Goal: Information Seeking & Learning: Learn about a topic

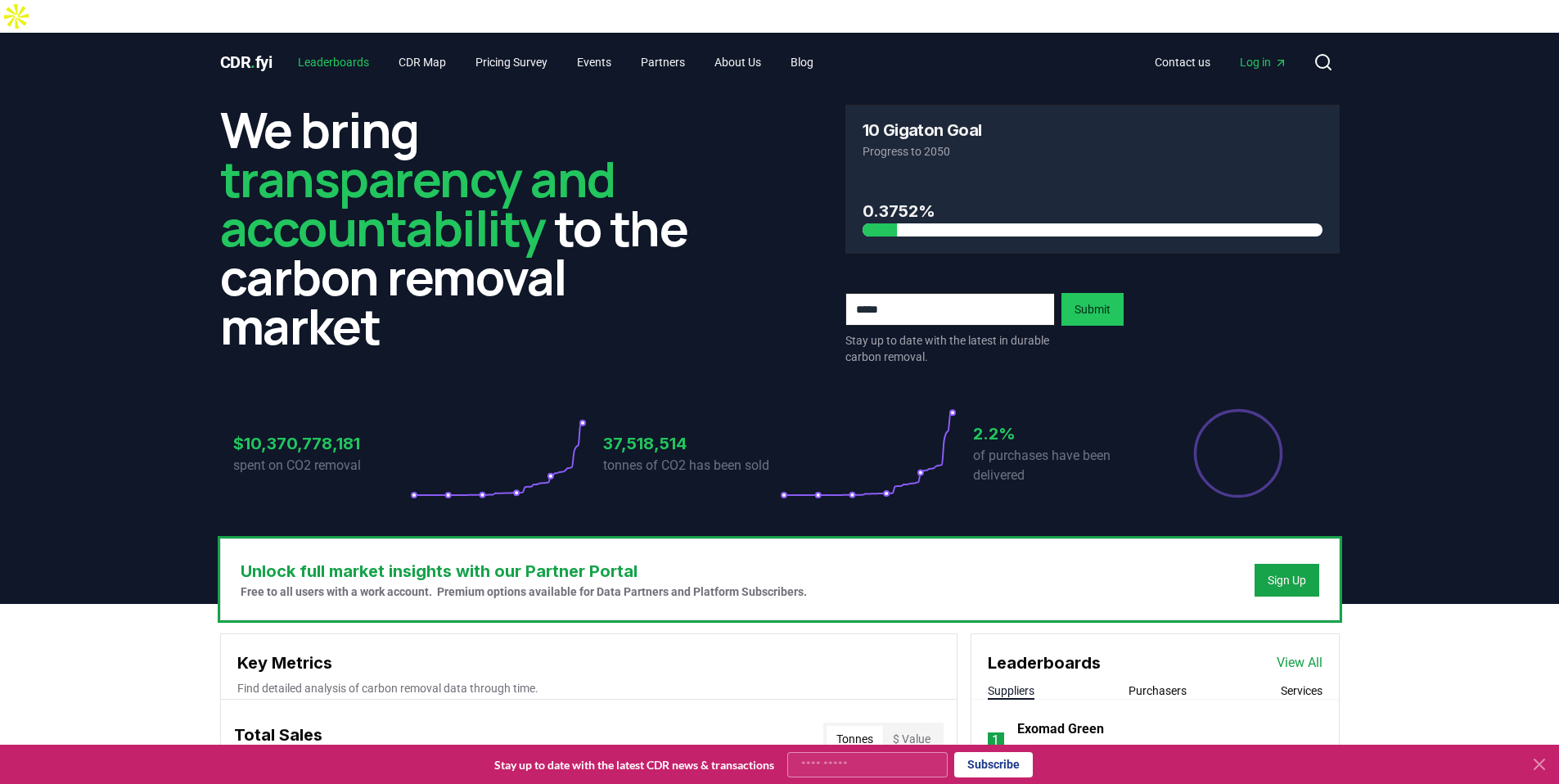
click at [340, 47] on link "Leaderboards" at bounding box center [333, 61] width 97 height 29
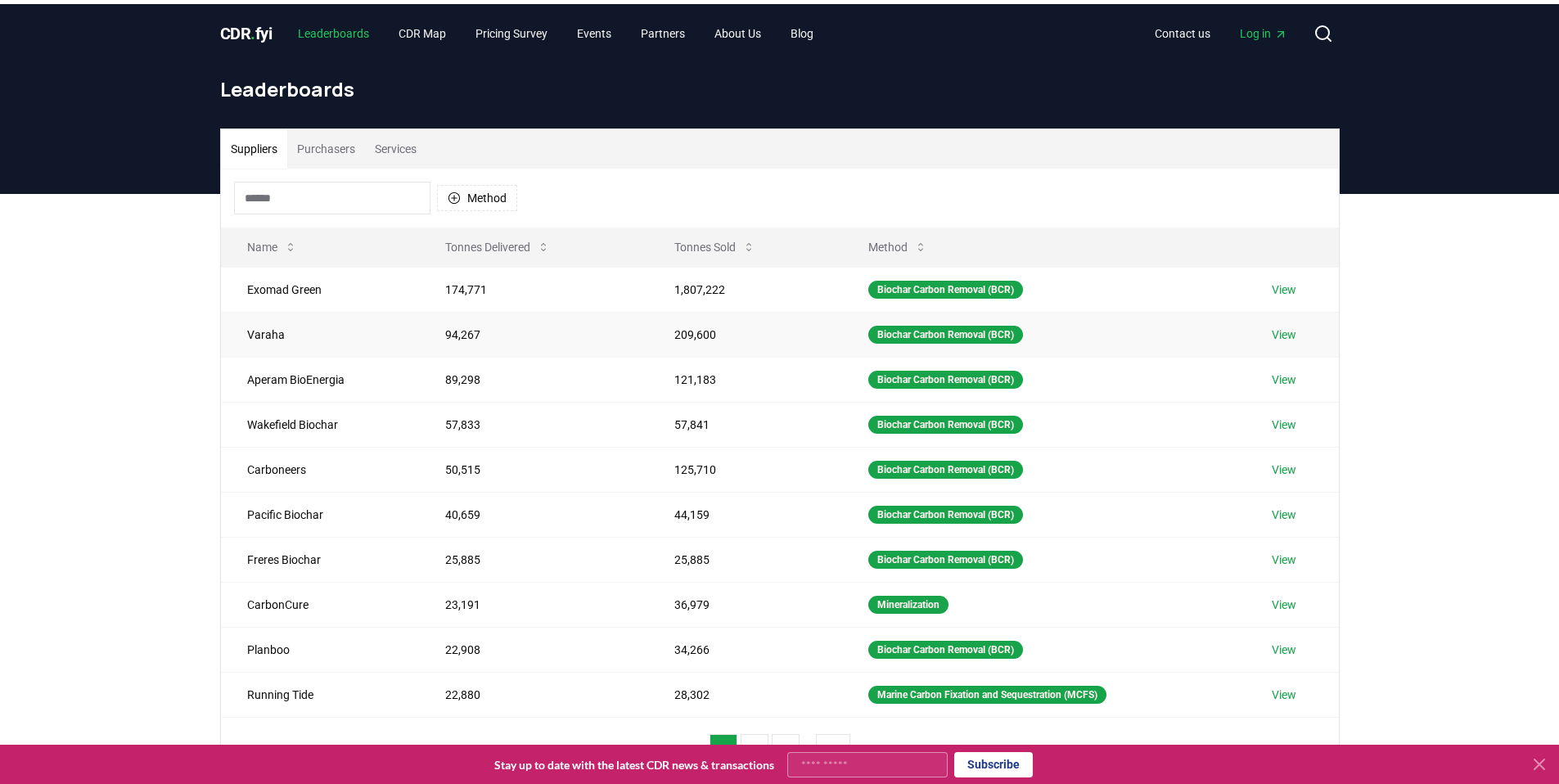
scroll to position [30, 0]
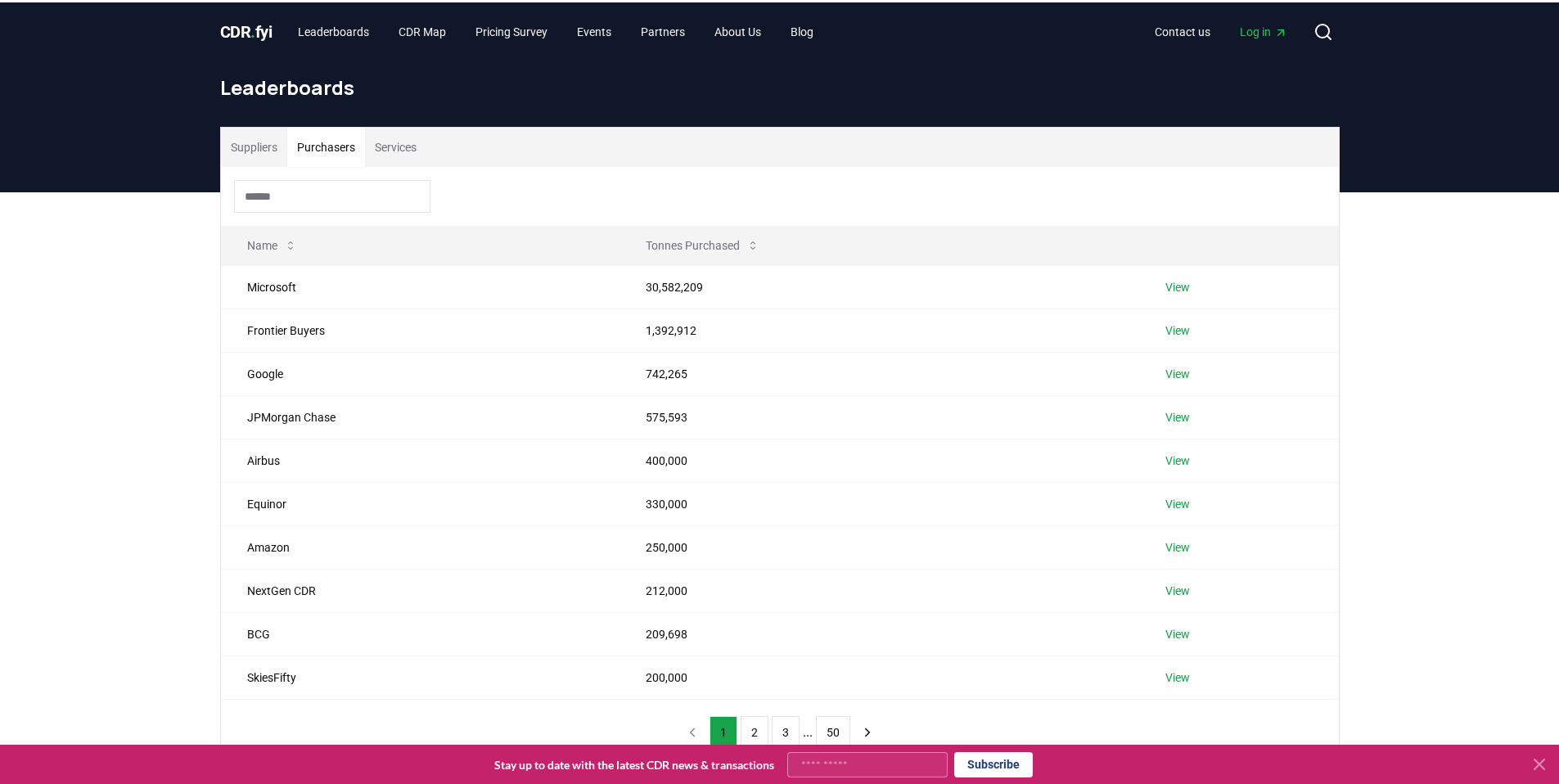
click at [341, 128] on button "Purchasers" at bounding box center [326, 147] width 78 height 39
click at [295, 167] on div at bounding box center [780, 196] width 1118 height 59
click at [292, 180] on input at bounding box center [332, 196] width 196 height 32
click at [743, 716] on button "2" at bounding box center [754, 732] width 27 height 32
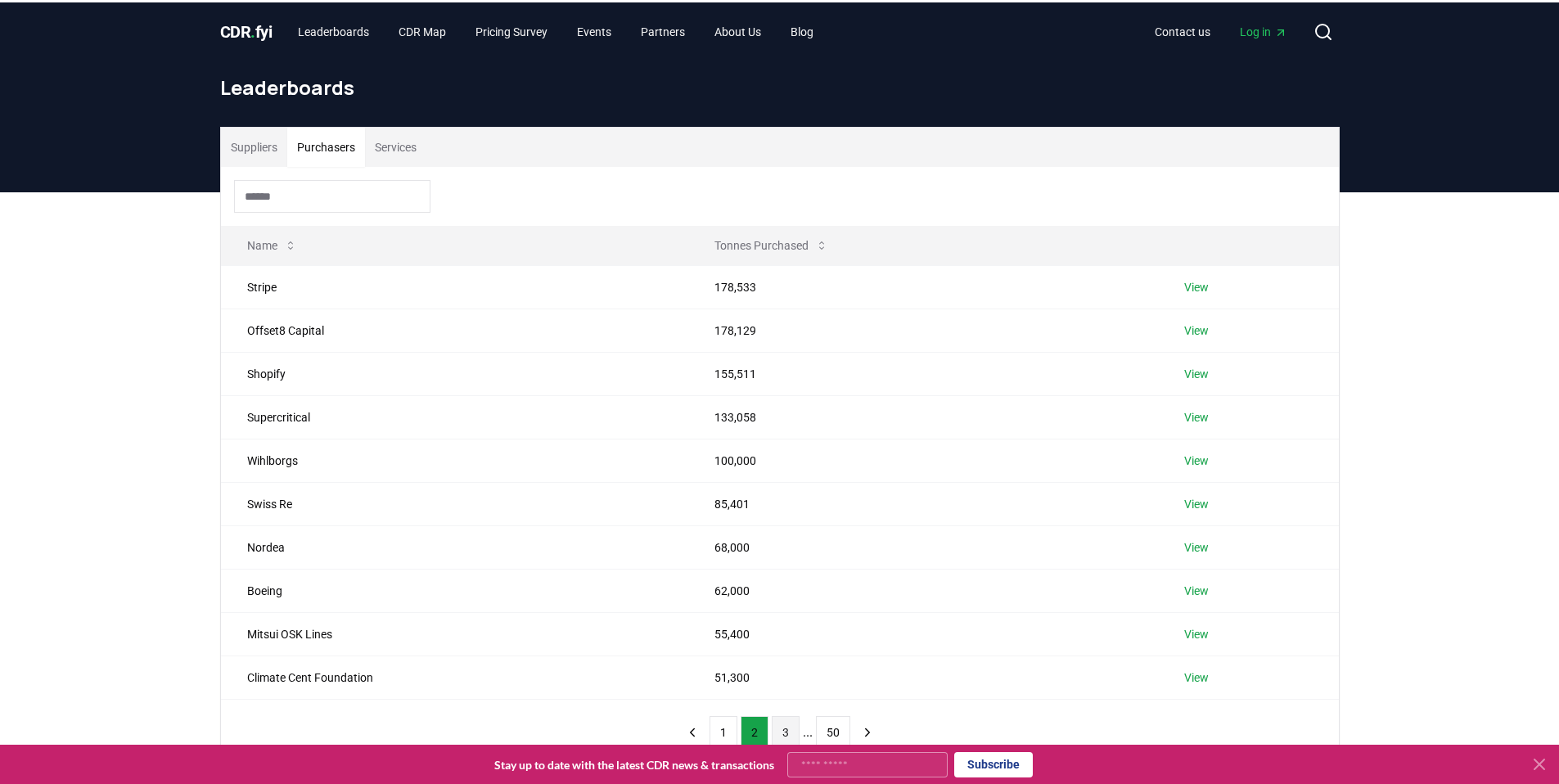
click at [787, 716] on button "3" at bounding box center [785, 732] width 27 height 32
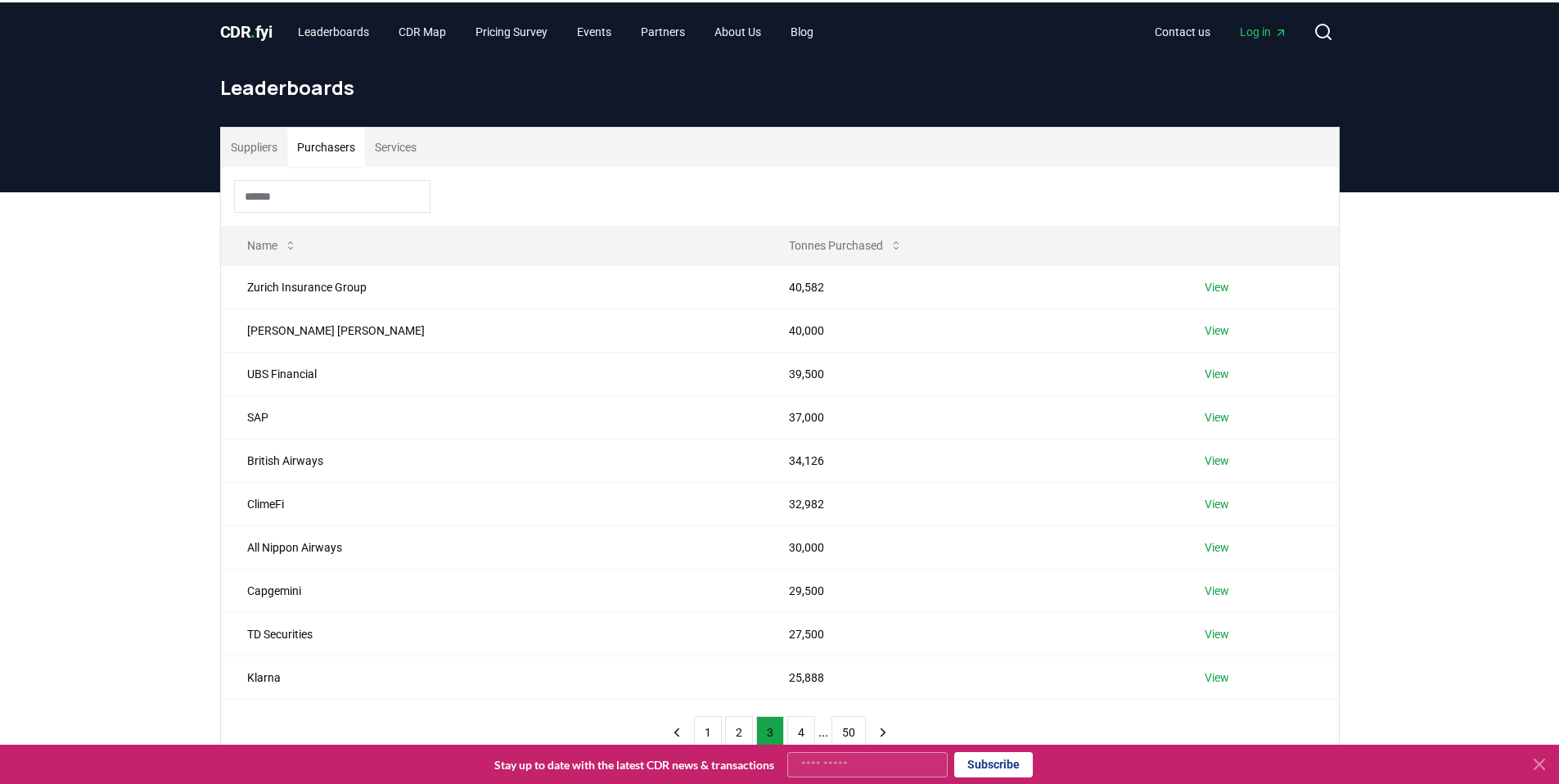
click at [325, 180] on input at bounding box center [332, 196] width 196 height 32
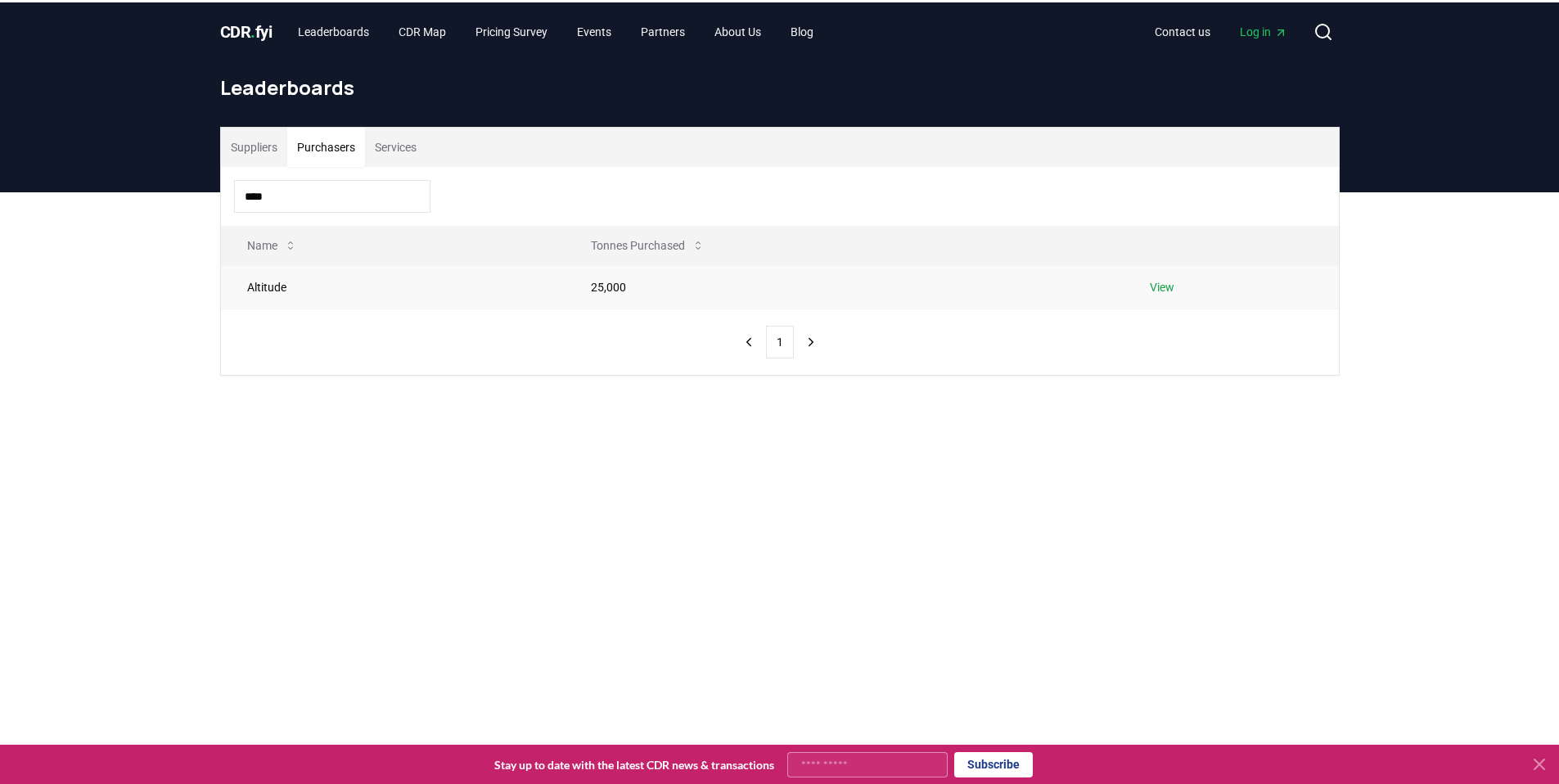
type input "****"
click at [282, 265] on td "Altitude" at bounding box center [393, 287] width 345 height 43
click at [282, 265] on td "Altitude" at bounding box center [393, 287] width 345 height 43
click at [1174, 279] on link "View" at bounding box center [1162, 287] width 25 height 17
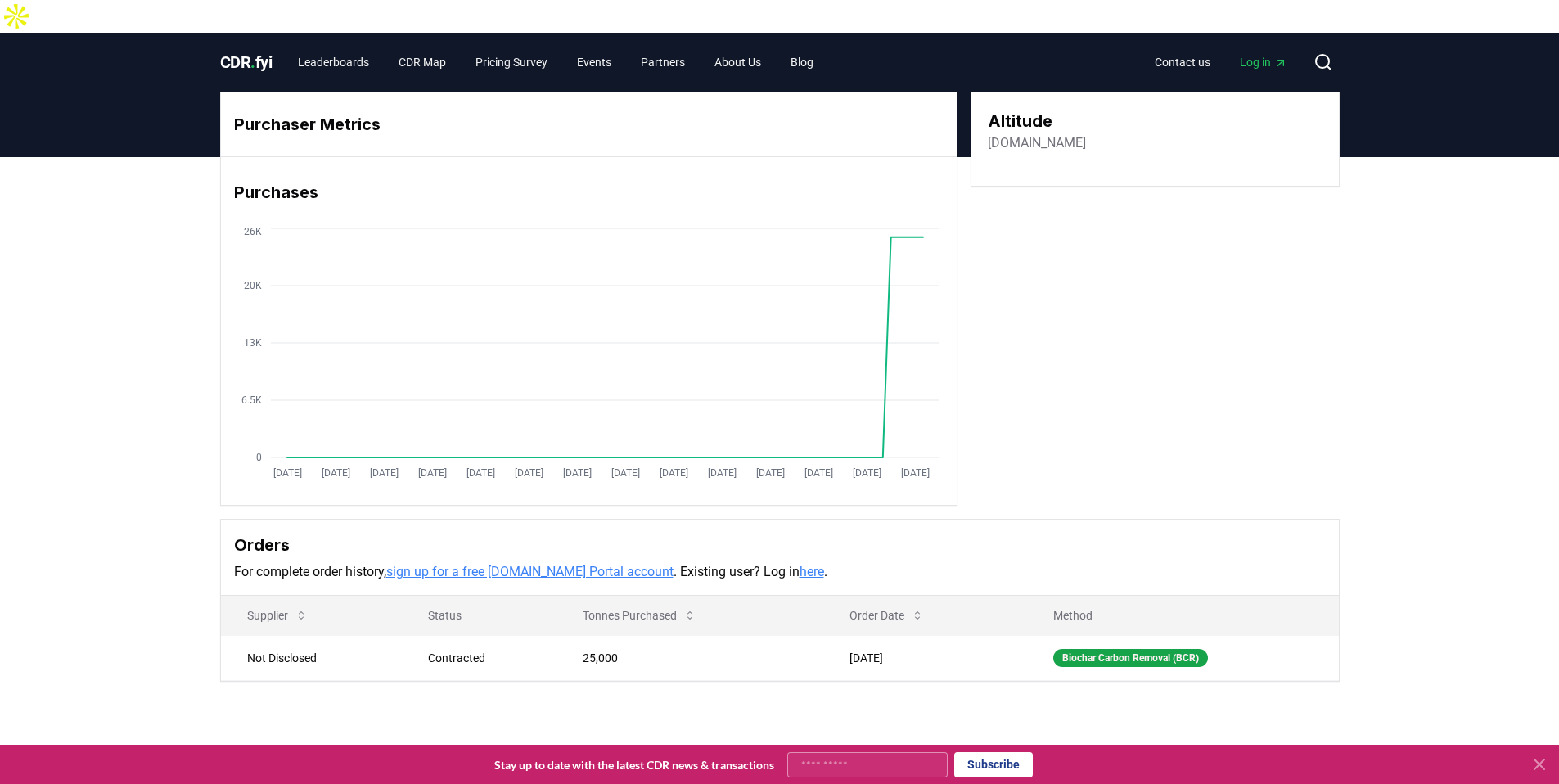
click at [1014, 134] on link "[DOMAIN_NAME]" at bounding box center [1037, 144] width 98 height 20
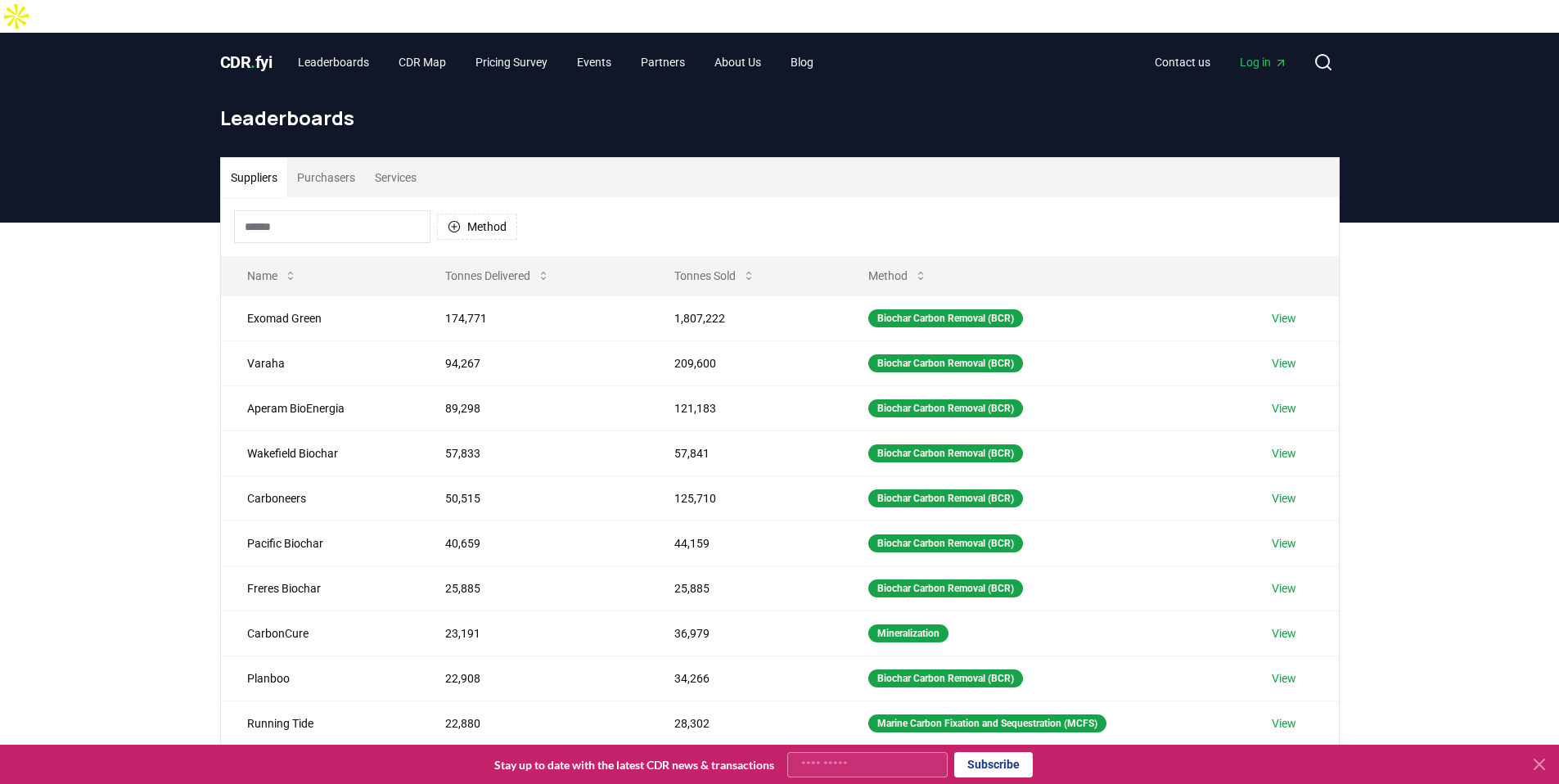
click at [333, 158] on button "Purchasers" at bounding box center [326, 177] width 78 height 39
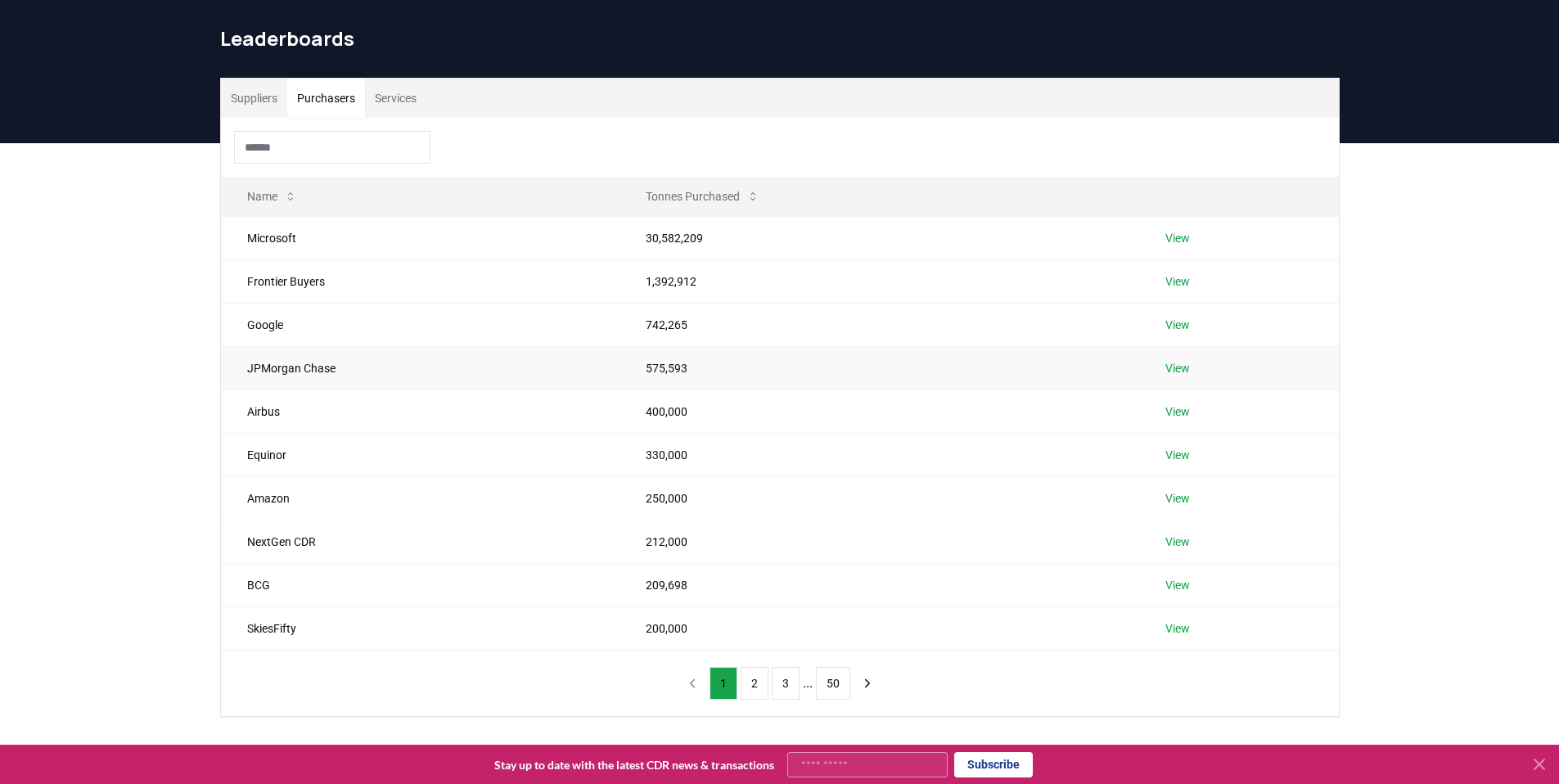
scroll to position [228, 0]
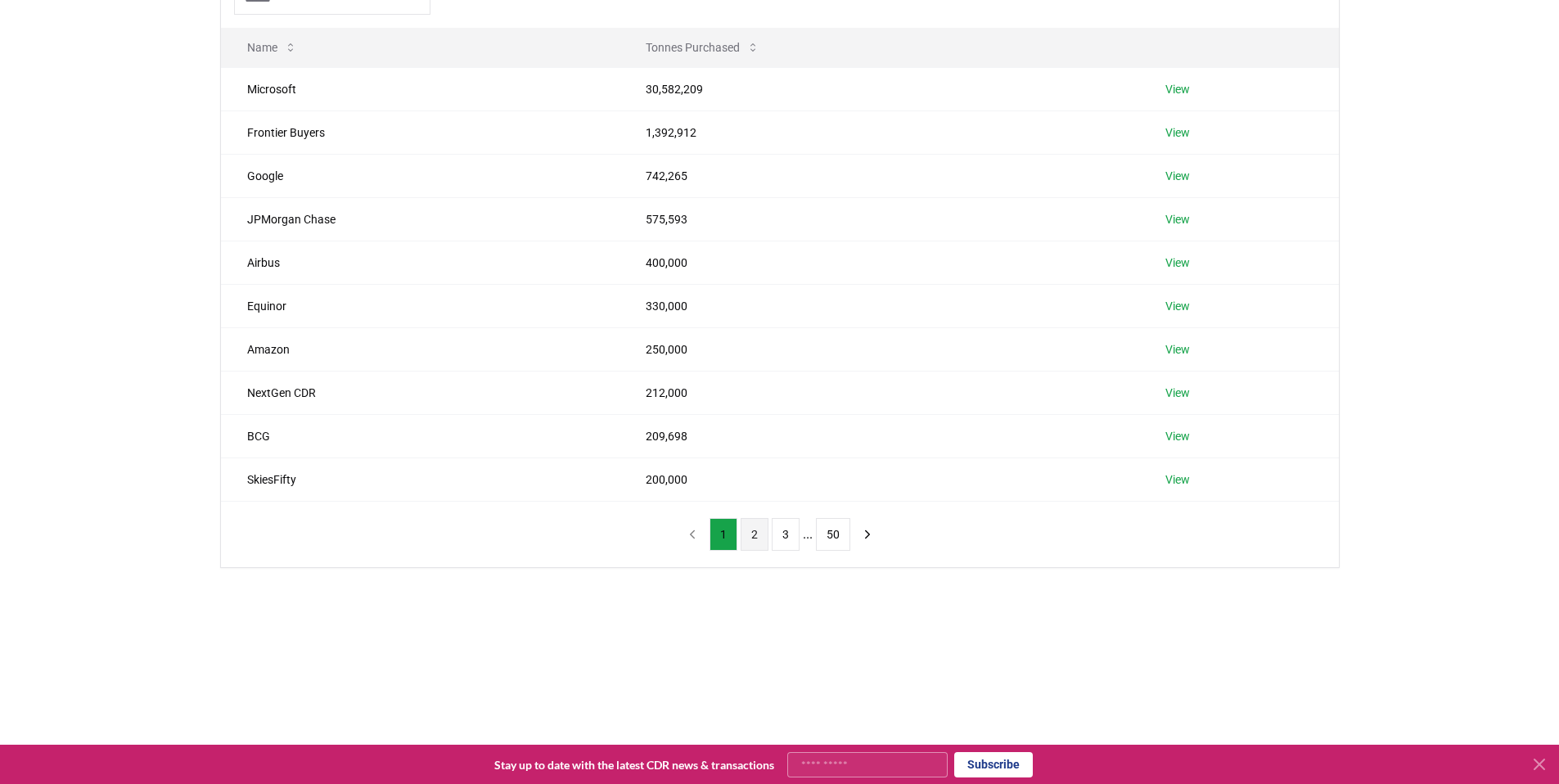
click at [753, 518] on button "2" at bounding box center [754, 534] width 27 height 32
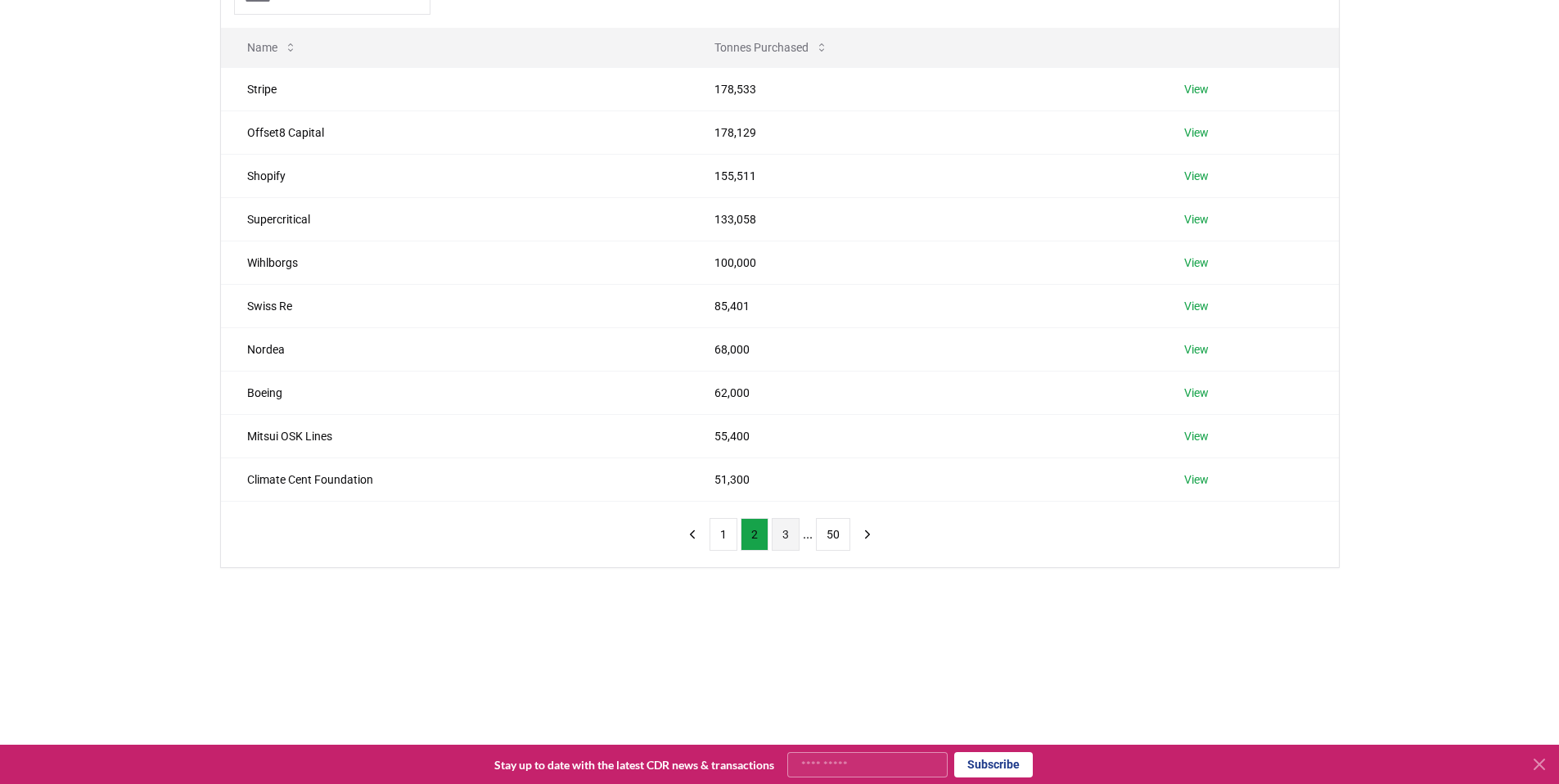
click at [785, 518] on button "3" at bounding box center [785, 534] width 27 height 32
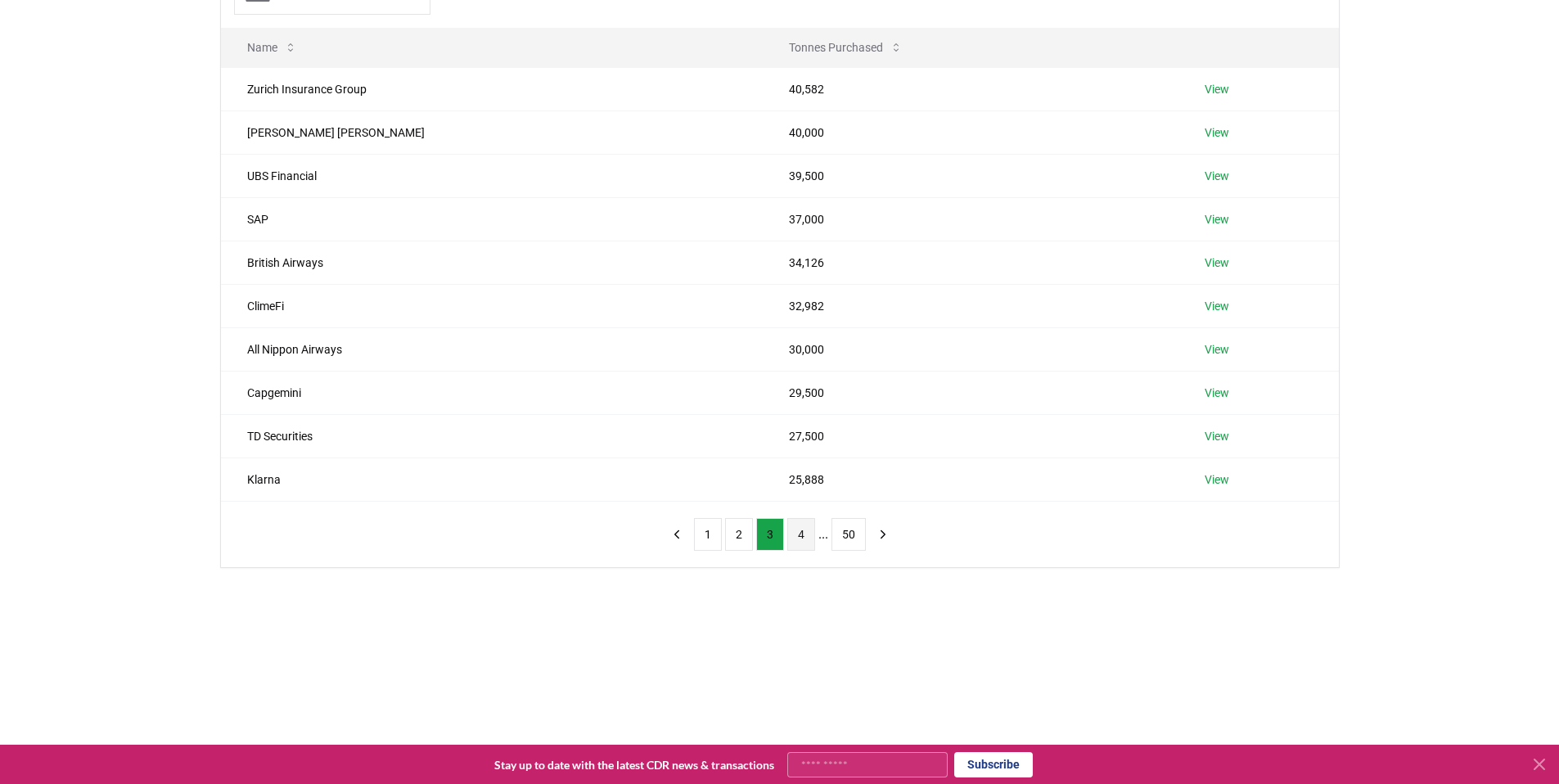
click at [806, 518] on button "4" at bounding box center [801, 534] width 27 height 32
